Goal: Information Seeking & Learning: Learn about a topic

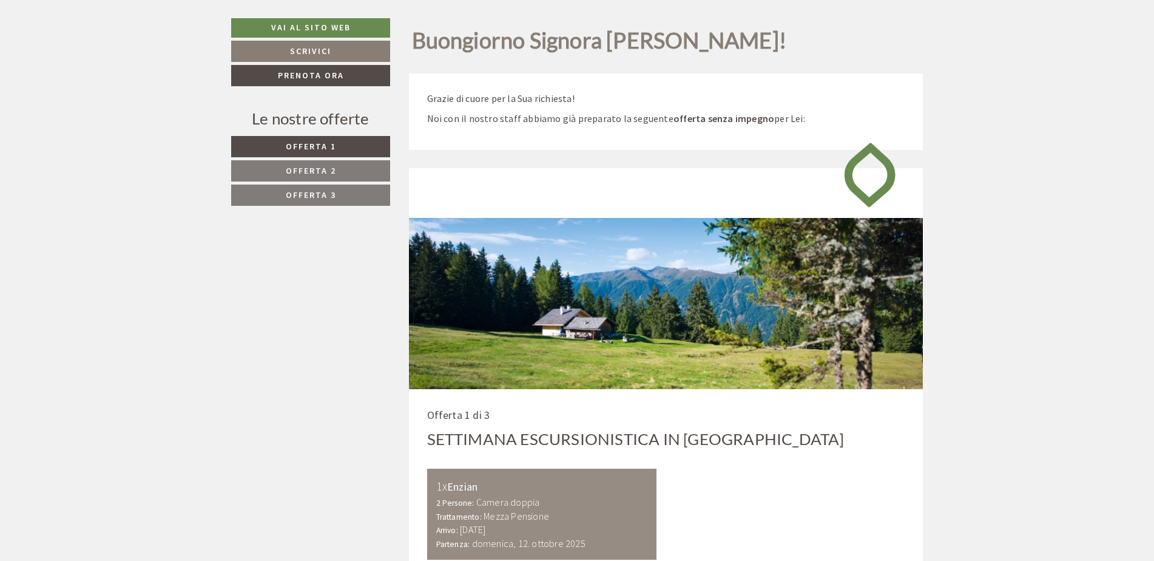
scroll to position [789, 0]
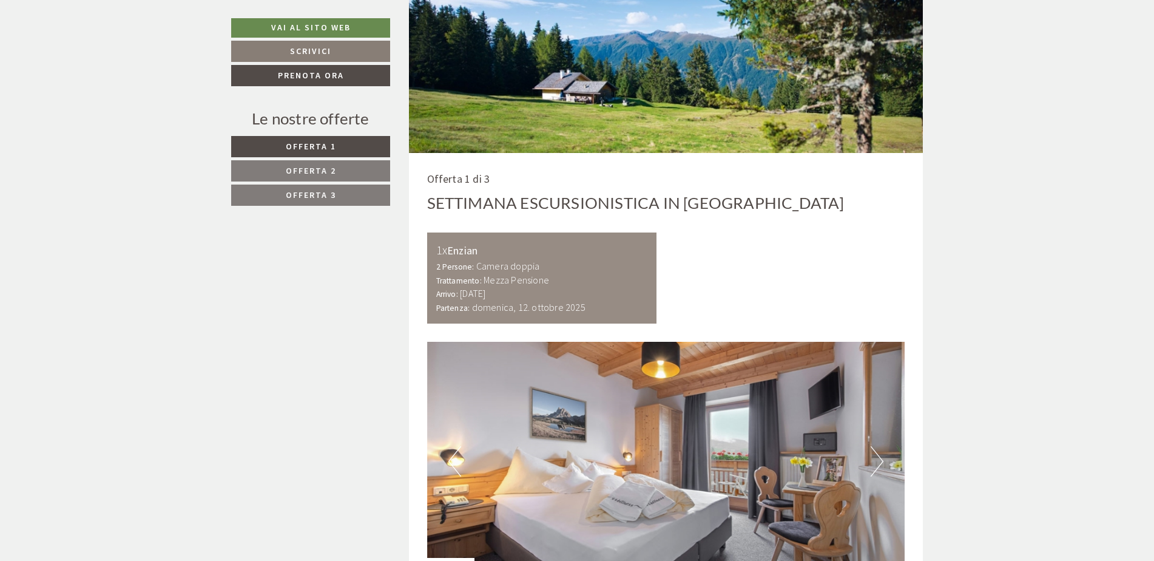
click at [318, 175] on span "Offerta 2" at bounding box center [311, 170] width 50 height 11
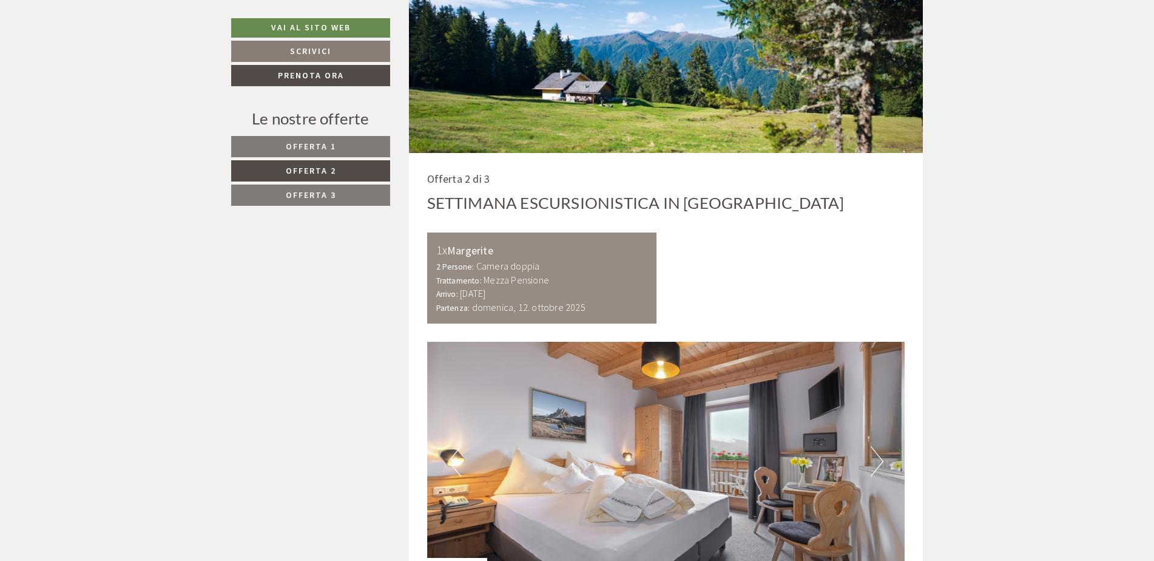
scroll to position [721, 0]
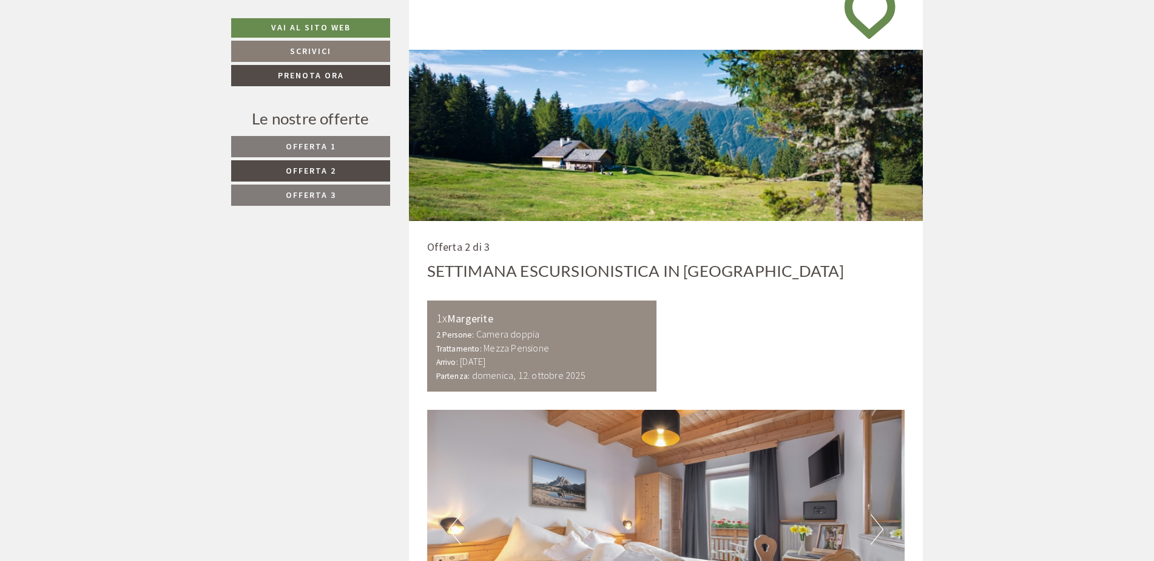
click at [312, 188] on link "Offerta 3" at bounding box center [310, 194] width 159 height 21
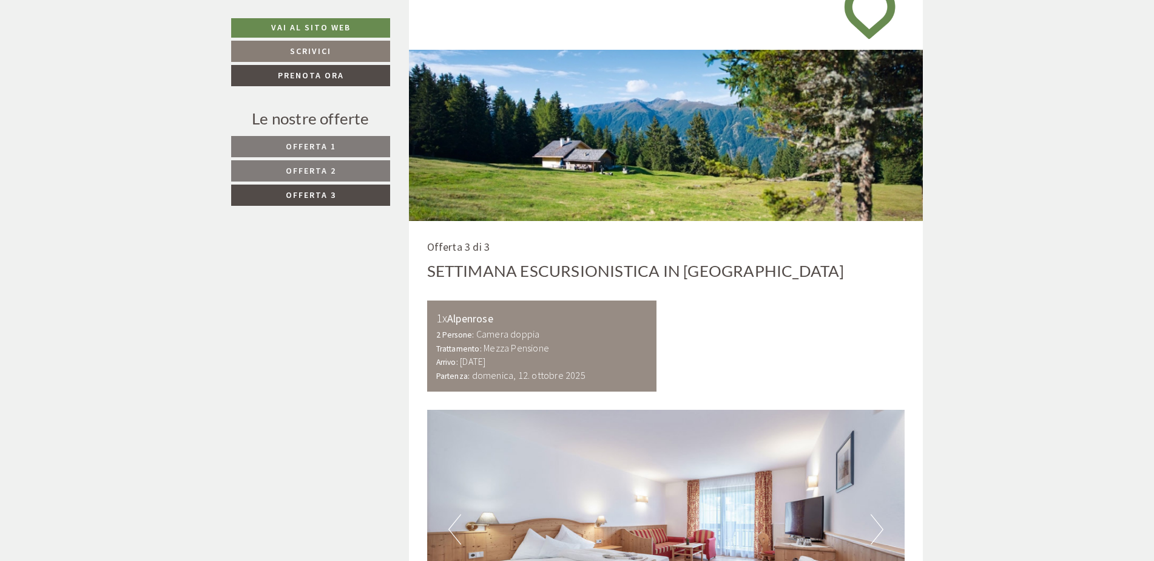
click at [312, 172] on span "Offerta 2" at bounding box center [311, 170] width 50 height 11
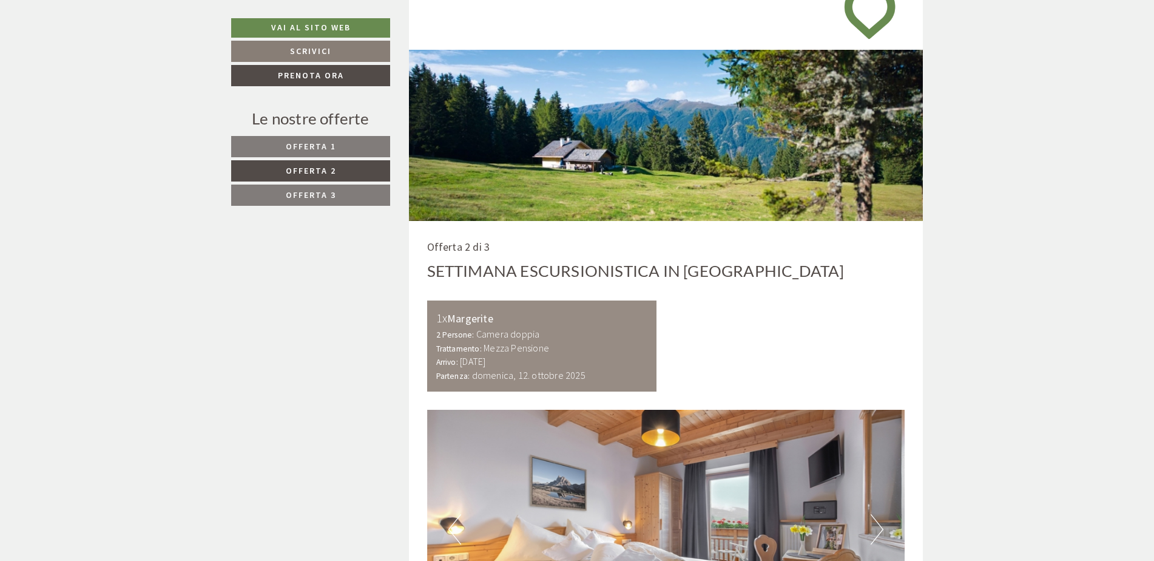
click at [312, 155] on link "Offerta 1" at bounding box center [310, 146] width 159 height 21
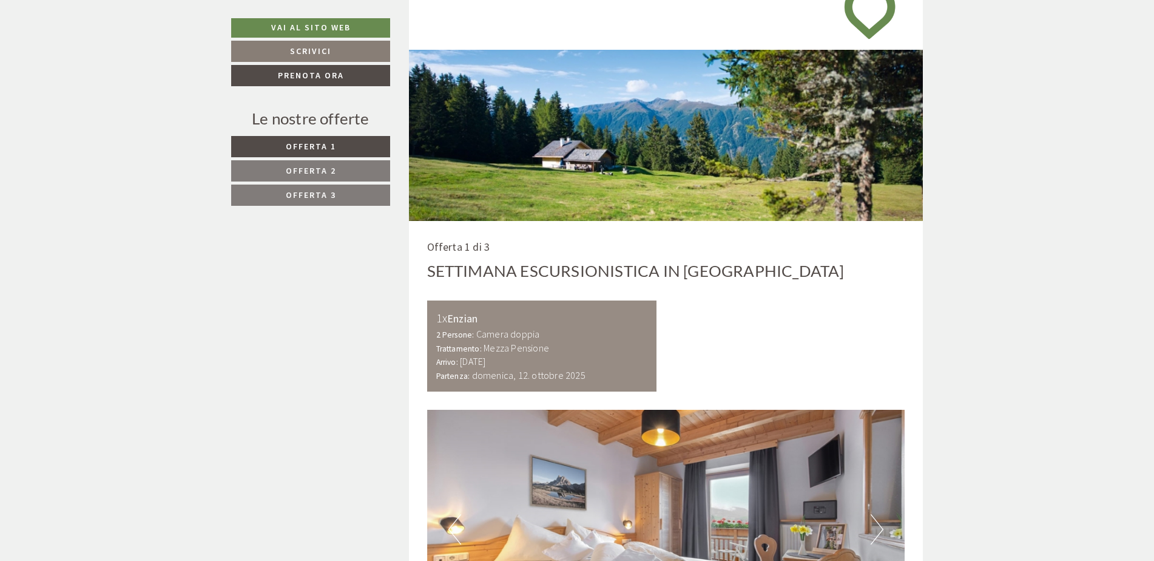
click at [306, 169] on span "Offerta 2" at bounding box center [311, 170] width 50 height 11
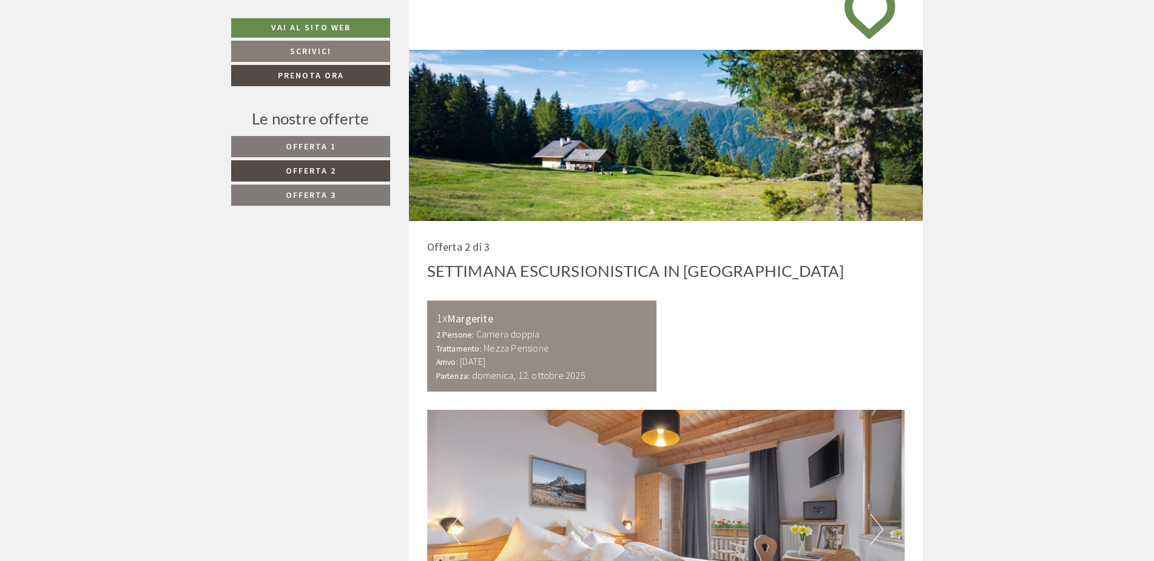
click at [301, 180] on link "Offerta 2" at bounding box center [310, 170] width 159 height 21
click at [301, 155] on link "Offerta 1" at bounding box center [310, 146] width 159 height 21
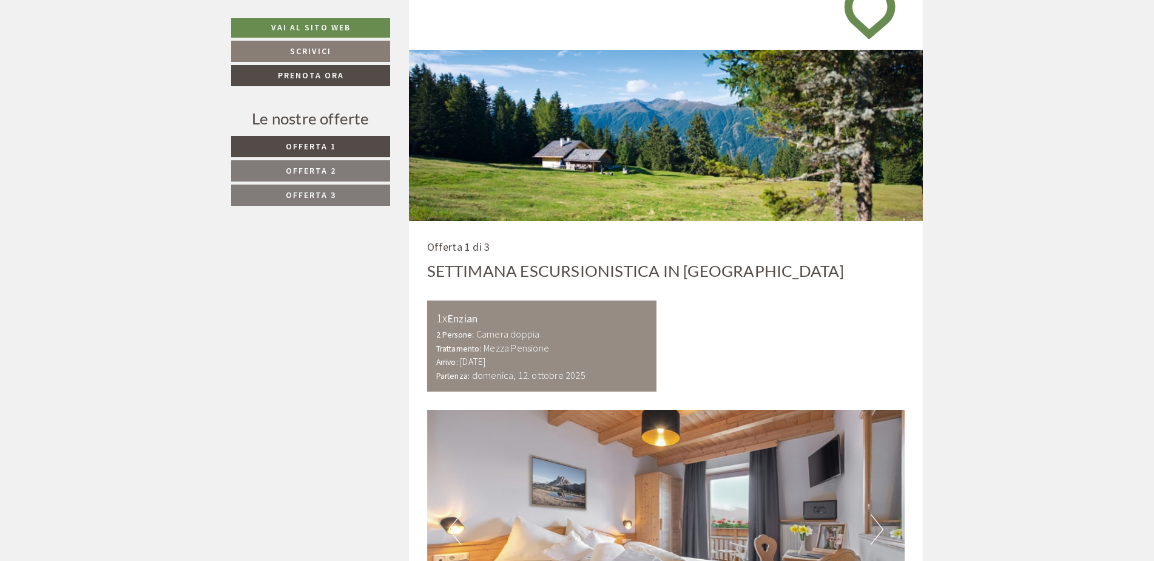
click at [274, 183] on nav "Offerta 1 Offerta 2 Offerta 3" at bounding box center [312, 171] width 163 height 70
click at [272, 202] on link "Offerta 3" at bounding box center [310, 194] width 159 height 21
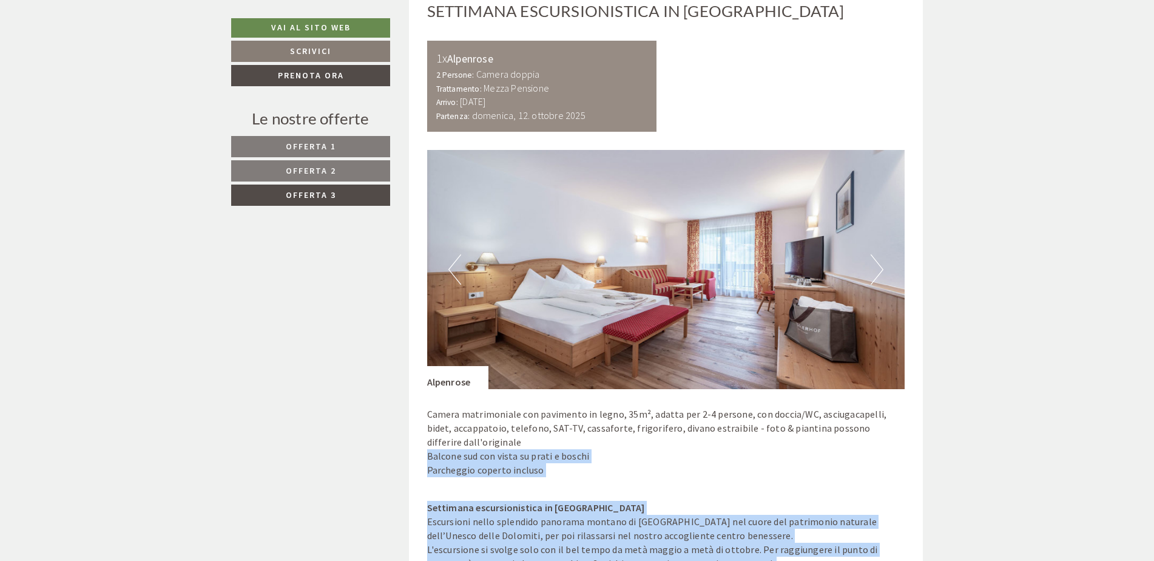
scroll to position [1031, 0]
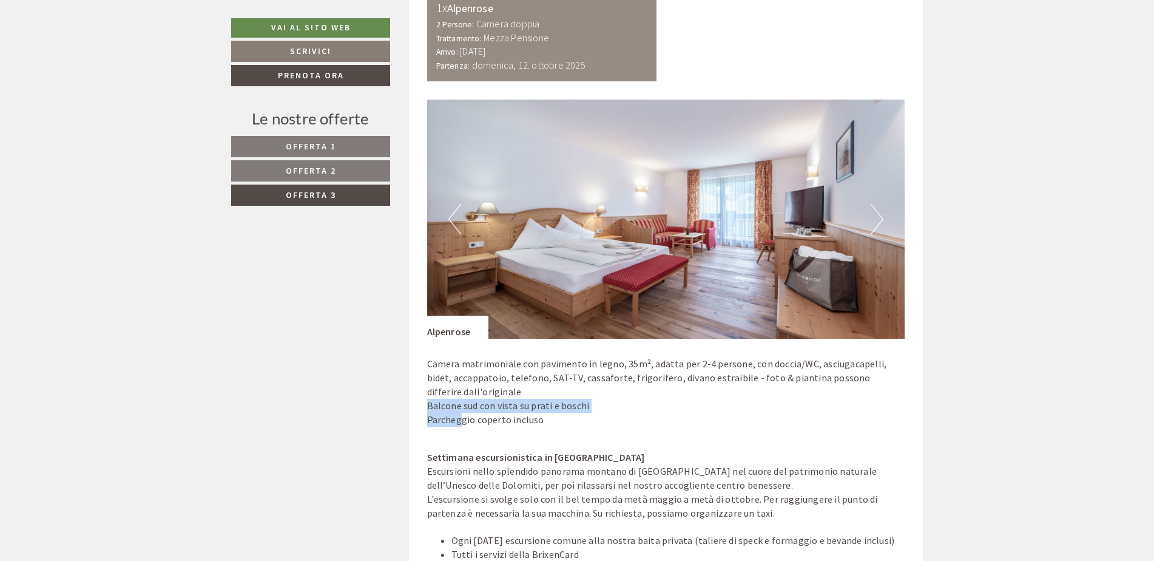
drag, startPoint x: 694, startPoint y: 533, endPoint x: 462, endPoint y: 447, distance: 247.8
click at [462, 447] on div "Camera matrimoniale con pavimento in legno, 35m², adatta per 2-4 persone, con d…" at bounding box center [666, 395] width 478 height 112
click at [462, 448] on div "Camera matrimoniale con pavimento in legno, 35m², adatta per 2-4 persone, con d…" at bounding box center [666, 395] width 478 height 112
